Goal: Find specific page/section: Find specific page/section

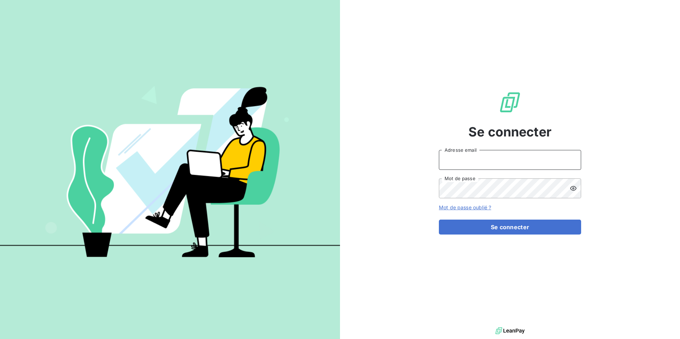
click at [503, 164] on input "Adresse email" at bounding box center [510, 160] width 142 height 20
type input "[EMAIL_ADDRESS][PERSON_NAME][DOMAIN_NAME]"
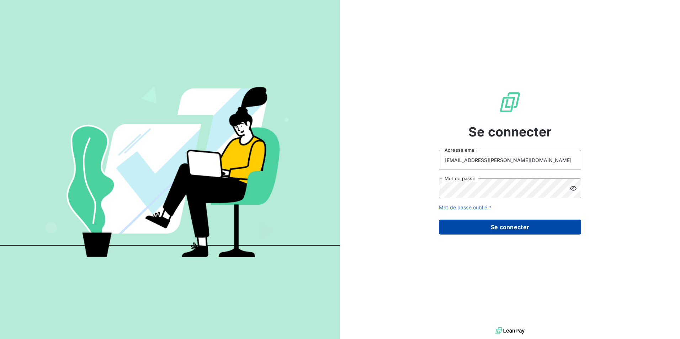
click at [500, 224] on button "Se connecter" at bounding box center [510, 227] width 142 height 15
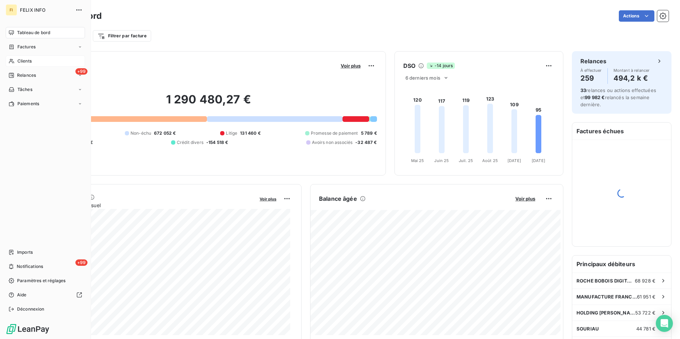
click at [32, 58] on span "Clients" at bounding box center [24, 61] width 14 height 6
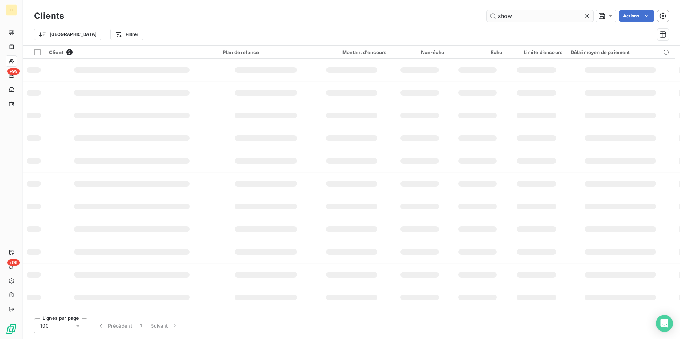
type input "show"
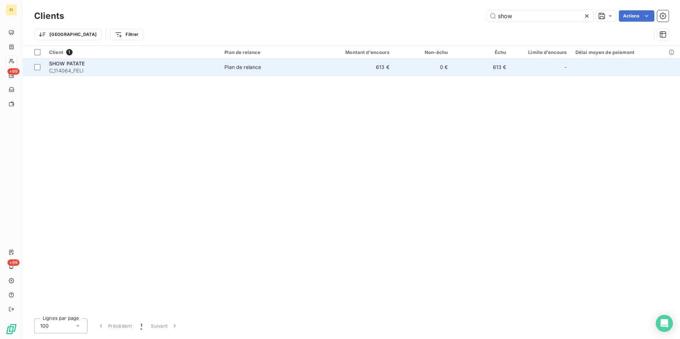
click at [441, 70] on td "0 €" at bounding box center [423, 67] width 58 height 17
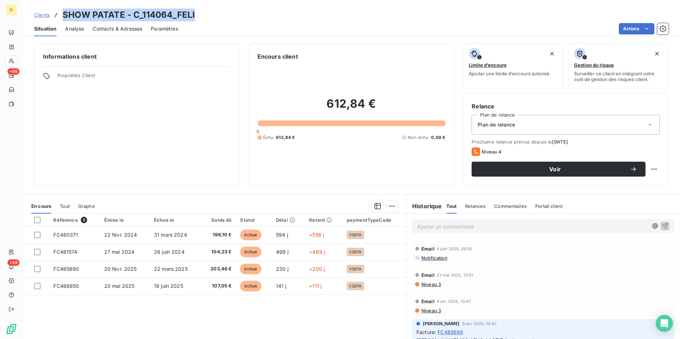
drag, startPoint x: 199, startPoint y: 16, endPoint x: 64, endPoint y: 17, distance: 134.8
click at [64, 17] on div "Clients SHOW PATATE - C_114064_FELI" at bounding box center [351, 15] width 657 height 13
copy h3 "SHOW PATATE - C_114064_FELI"
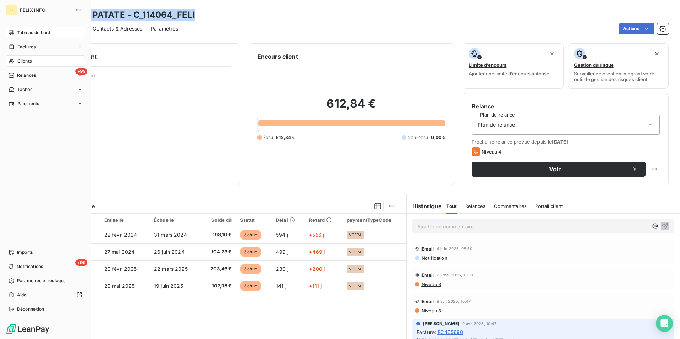
click at [22, 33] on span "Tableau de bord" at bounding box center [33, 33] width 33 height 6
